Goal: Information Seeking & Learning: Learn about a topic

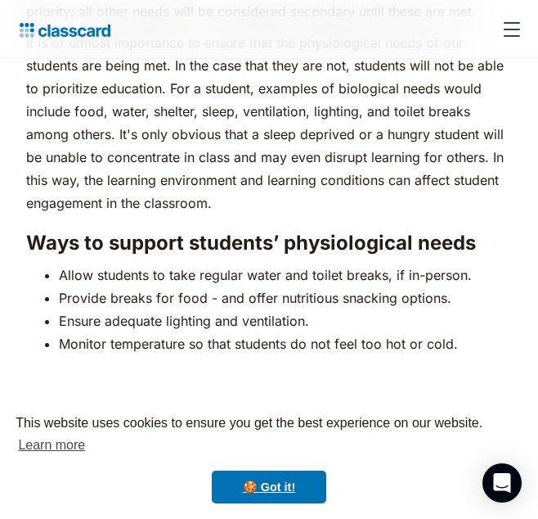
scroll to position [2375, 0]
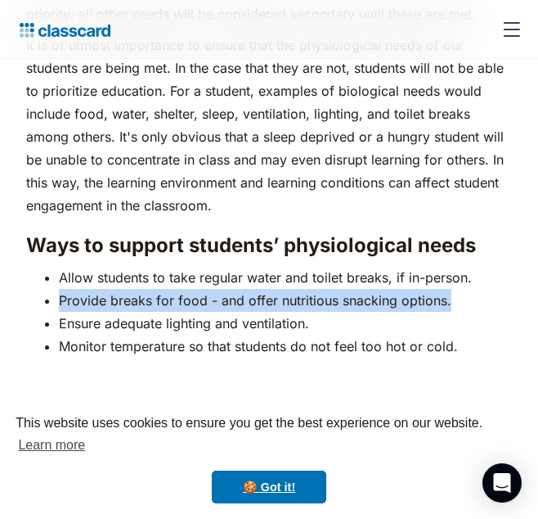
drag, startPoint x: 61, startPoint y: 272, endPoint x: 452, endPoint y: 271, distance: 390.3
click at [452, 289] on li "Provide breaks for food - and offer nutritious snacking options." at bounding box center [285, 300] width 453 height 23
copy li "Provide breaks for food - and offer nutritious snacking options."
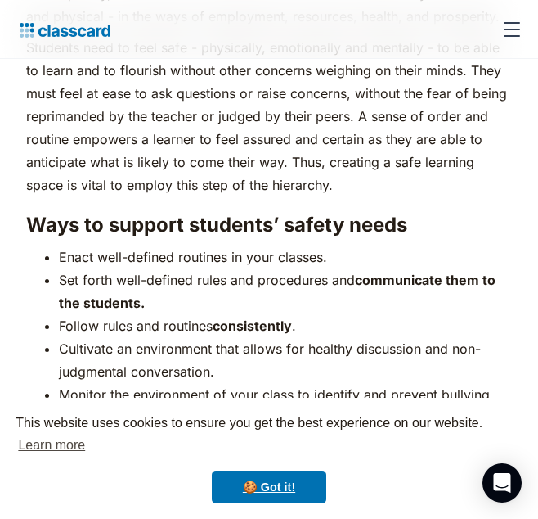
scroll to position [3193, 0]
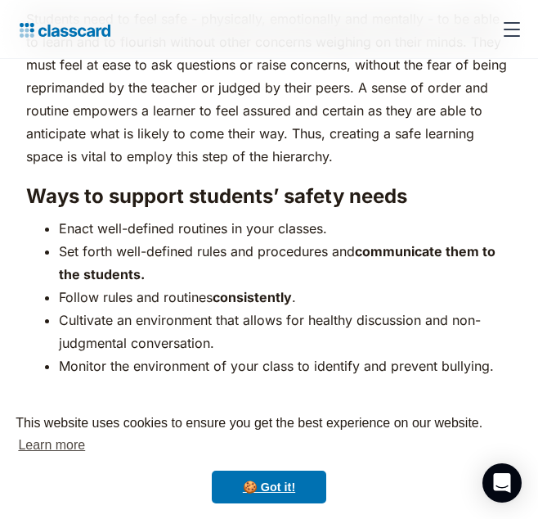
drag, startPoint x: 61, startPoint y: 217, endPoint x: 185, endPoint y: 246, distance: 127.0
click at [185, 246] on li "Set forth well-defined rules and procedures and communicate them to the student…" at bounding box center [285, 263] width 453 height 46
copy li "Set forth well-defined rules and procedures and communicate them to the student…"
drag, startPoint x: 60, startPoint y: 292, endPoint x: 218, endPoint y: 315, distance: 159.6
click at [218, 315] on li "Cultivate an environment that allows for healthy discussion and non-judgmental …" at bounding box center [285, 331] width 453 height 46
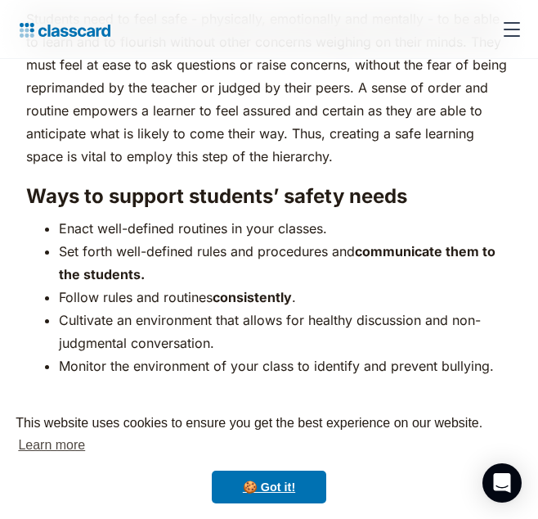
copy li "Cultivate an environment that allows for healthy discussion and non-judgmental …"
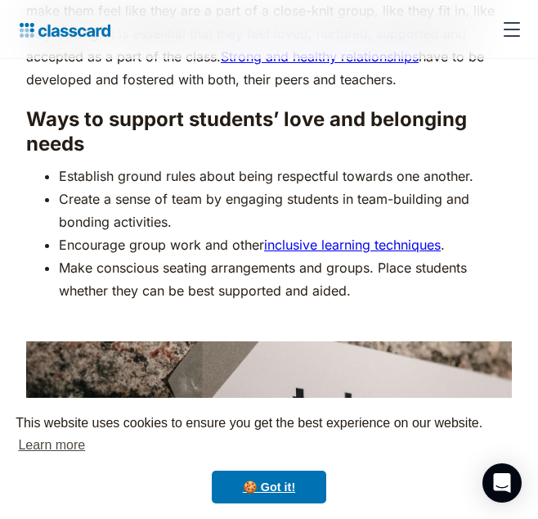
scroll to position [4666, 0]
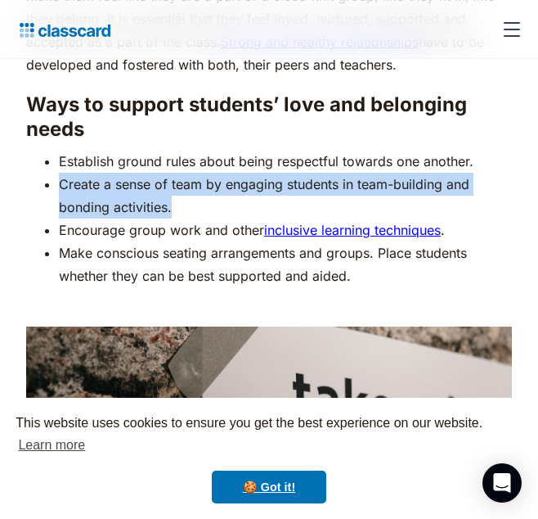
drag, startPoint x: 61, startPoint y: 133, endPoint x: 187, endPoint y: 148, distance: 127.7
click at [188, 173] on li "Create a sense of team by engaging students in team-building and bonding activi…" at bounding box center [285, 196] width 453 height 46
copy li "Create a sense of team by engaging students in team-building and bonding activi…"
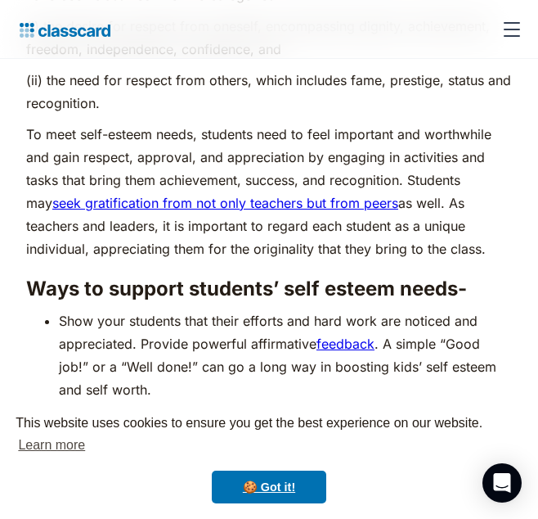
scroll to position [5893, 0]
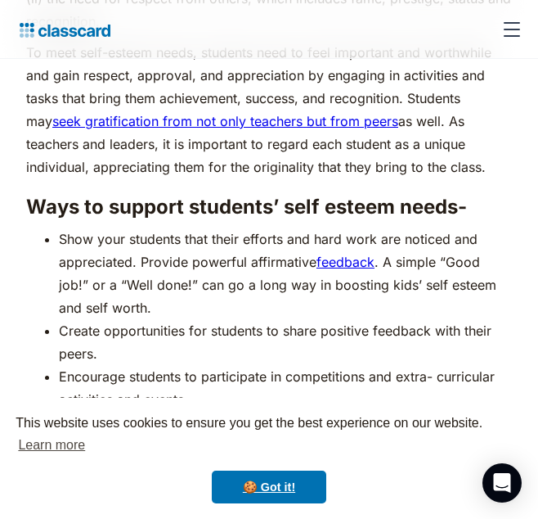
drag, startPoint x: 61, startPoint y: 278, endPoint x: 104, endPoint y: 299, distance: 47.6
click at [104, 319] on li "Create opportunities for students to share positive feedback with their peers." at bounding box center [285, 342] width 453 height 46
copy li "Create opportunities for students to share positive feedback with their peers."
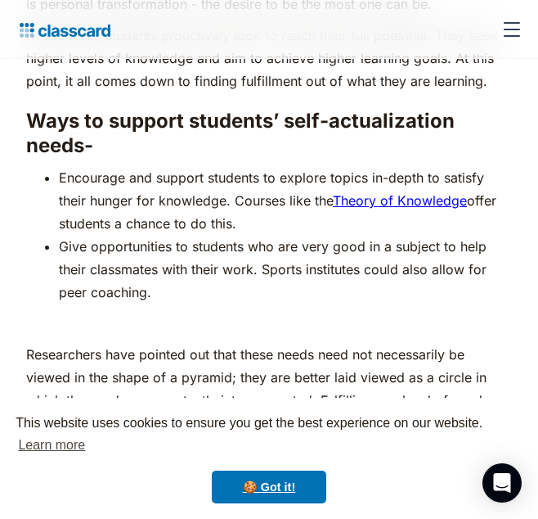
scroll to position [7202, 0]
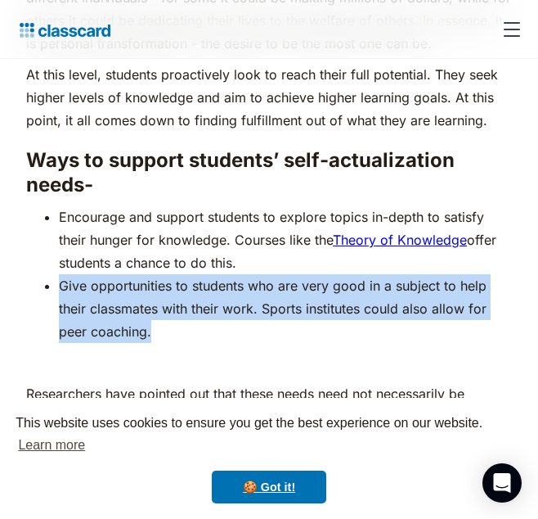
drag, startPoint x: 61, startPoint y: 234, endPoint x: 165, endPoint y: 284, distance: 116.0
click at [166, 286] on li "Give opportunities to students who are very good in a subject to help their cla…" at bounding box center [285, 308] width 453 height 69
copy li "Give opportunities to students who are very good in a subject to help their cla…"
